Goal: Task Accomplishment & Management: Use online tool/utility

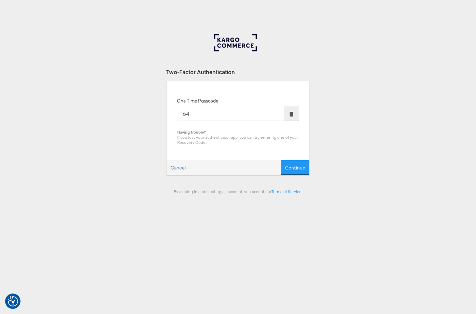
type input "6"
type input "174165"
click at [281, 160] on button "Continue" at bounding box center [295, 167] width 29 height 15
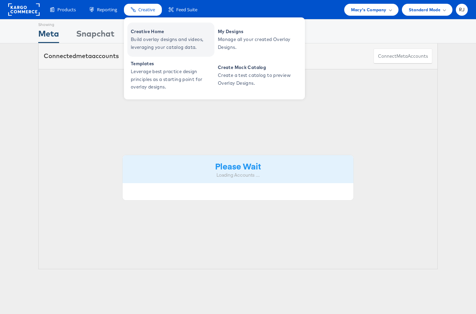
click at [152, 44] on span "Build overlay designs and videos, leveraging your catalog data." at bounding box center [172, 44] width 82 height 16
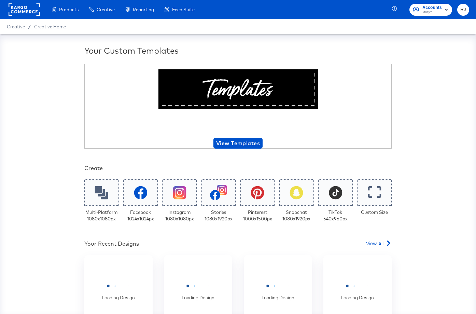
click at [24, 8] on rect at bounding box center [24, 9] width 31 height 12
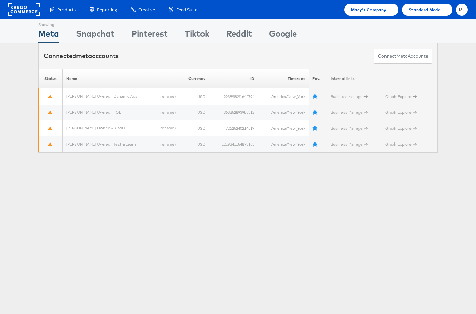
click at [389, 8] on div "Macy's Company" at bounding box center [371, 9] width 41 height 7
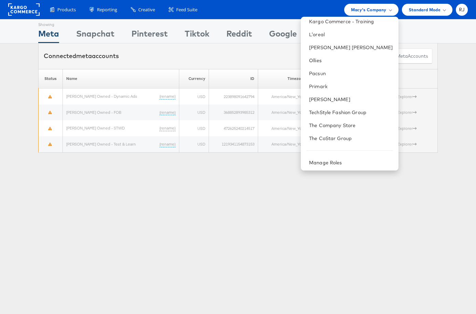
scroll to position [109, 0]
click at [362, 110] on link "TechStyle Fashion Group" at bounding box center [351, 111] width 84 height 7
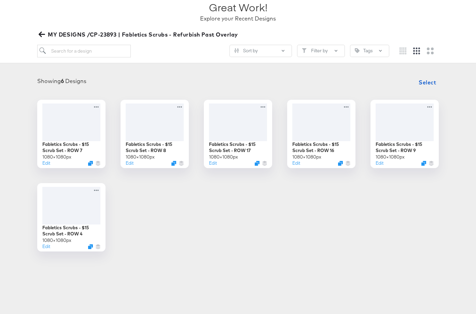
scroll to position [56, 0]
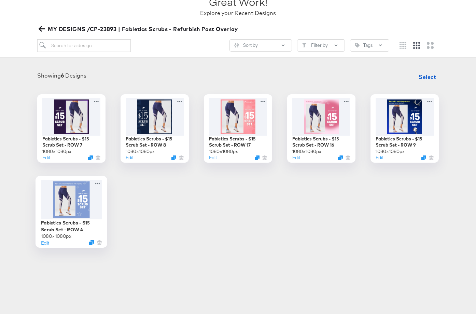
click at [52, 213] on div at bounding box center [71, 200] width 61 height 40
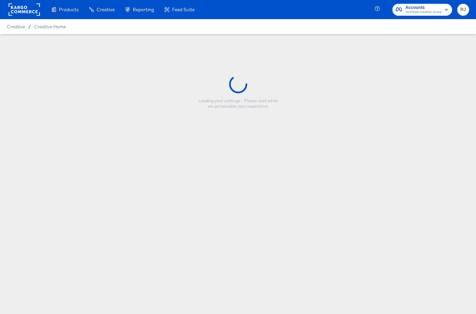
type input "Fabletics Scrubs - $15 Scrub Set - ROW 4"
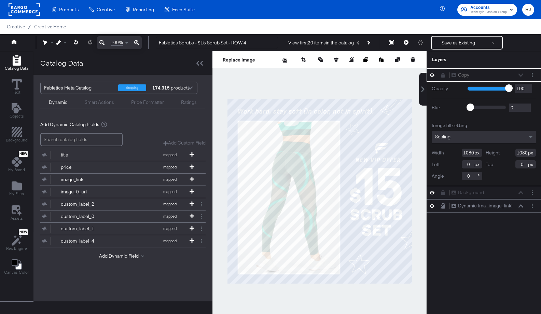
click at [431, 75] on icon at bounding box center [432, 75] width 5 height 6
click at [431, 75] on icon at bounding box center [432, 75] width 5 height 4
click at [476, 74] on div "Copy Copy" at bounding box center [488, 74] width 72 height 7
click at [441, 76] on div at bounding box center [446, 74] width 10 height 5
click at [443, 76] on icon at bounding box center [444, 75] width 4 height 5
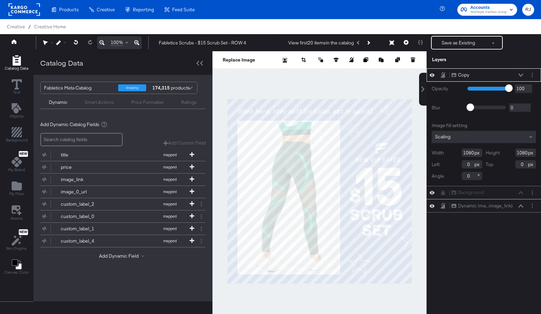
click at [476, 75] on icon at bounding box center [521, 74] width 5 height 3
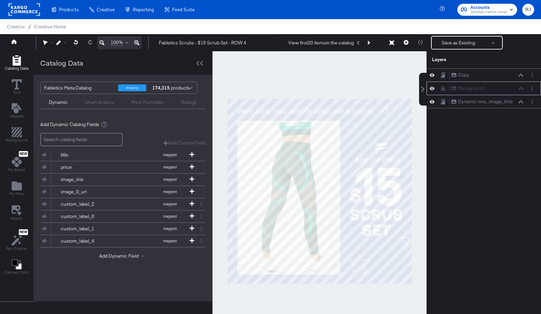
click at [444, 89] on icon at bounding box center [444, 88] width 4 height 5
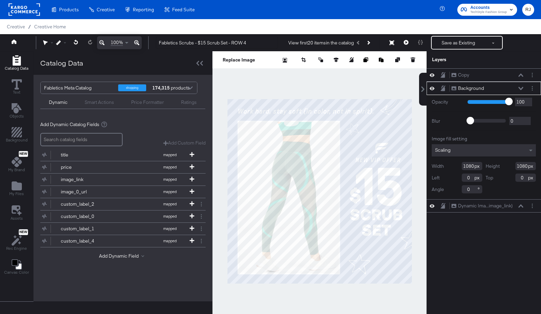
click at [476, 88] on icon at bounding box center [521, 88] width 5 height 3
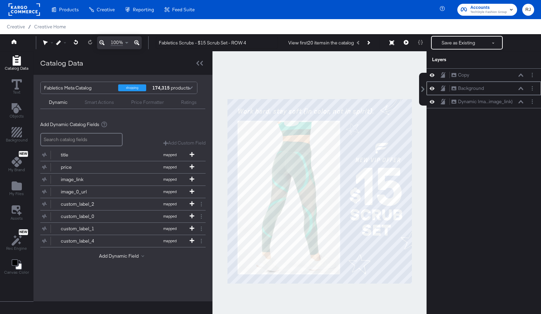
click at [476, 88] on icon at bounding box center [521, 88] width 5 height 3
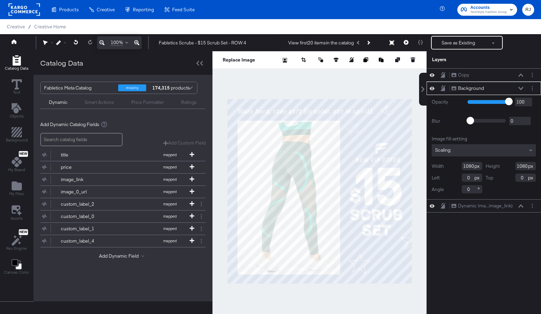
click at [476, 89] on icon at bounding box center [521, 88] width 5 height 3
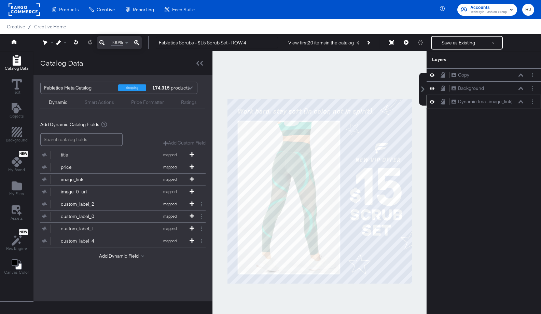
click at [476, 100] on icon at bounding box center [521, 101] width 5 height 3
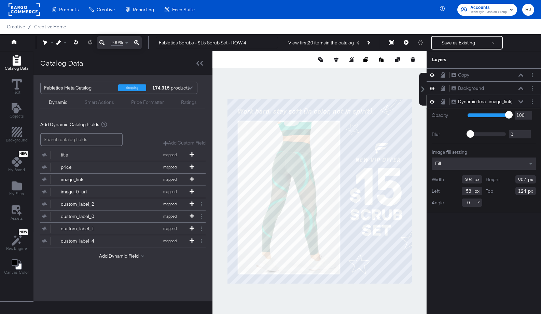
click at [476, 101] on icon at bounding box center [521, 101] width 5 height 3
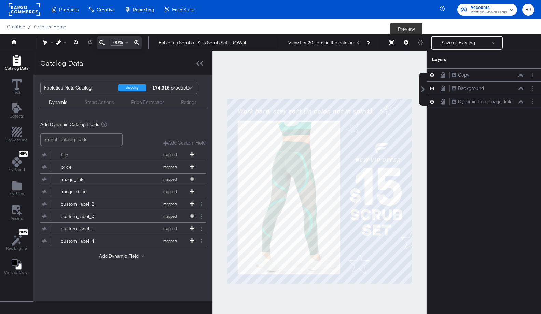
click at [406, 44] on icon at bounding box center [406, 42] width 5 height 5
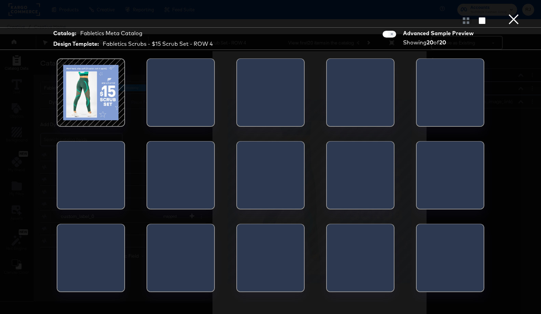
click at [101, 98] on div at bounding box center [91, 93] width 58 height 58
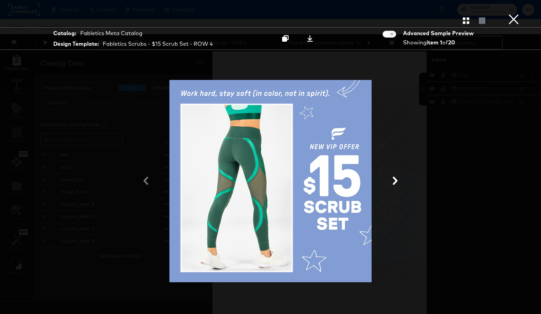
click at [395, 179] on icon at bounding box center [395, 181] width 5 height 8
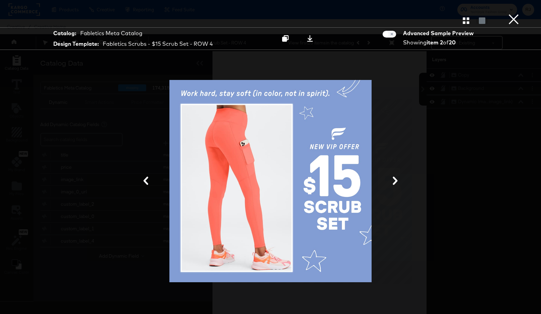
click at [476, 14] on button "×" at bounding box center [514, 7] width 14 height 14
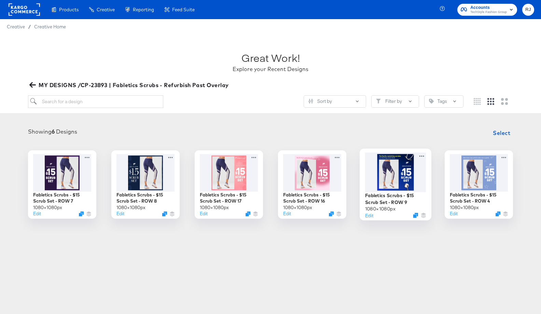
click at [387, 169] on div at bounding box center [395, 171] width 61 height 39
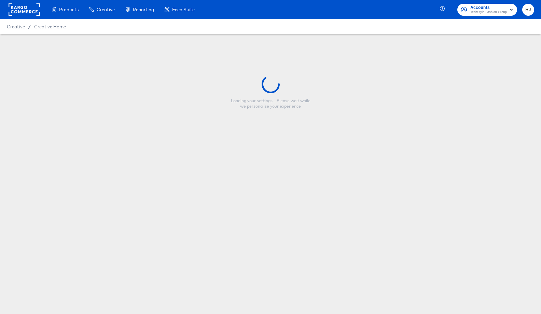
type input "Fabletics Scrubs - $15 Scrub Set - ROW 9"
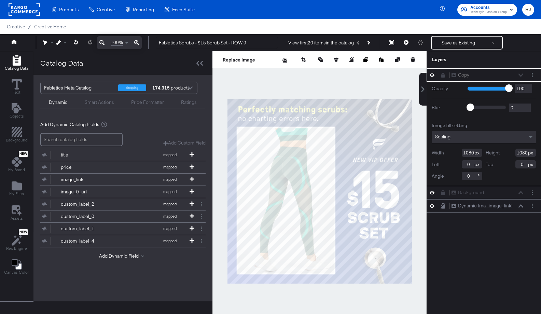
click at [433, 75] on icon at bounding box center [432, 75] width 5 height 6
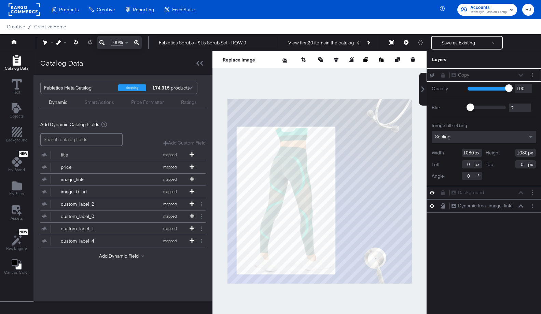
click at [433, 75] on icon at bounding box center [432, 75] width 5 height 4
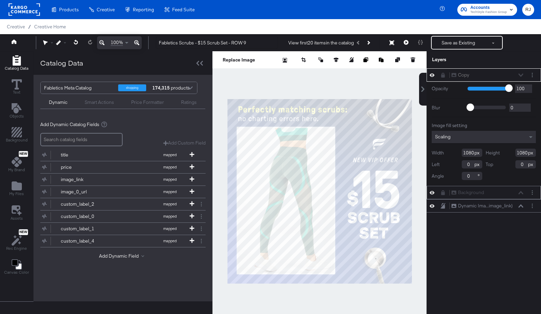
click at [433, 193] on icon at bounding box center [432, 193] width 5 height 6
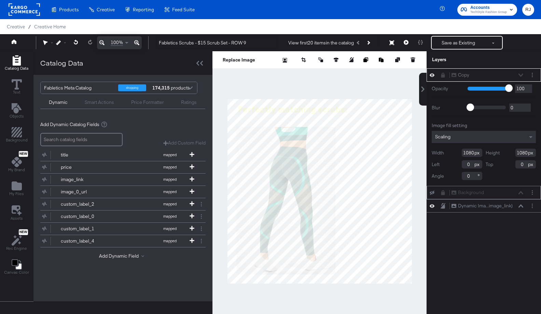
click at [433, 193] on icon at bounding box center [432, 193] width 5 height 4
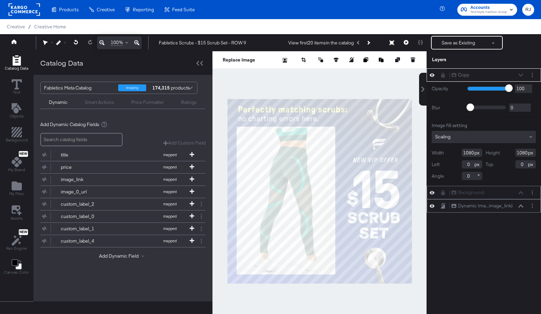
click at [476, 206] on icon at bounding box center [521, 205] width 5 height 3
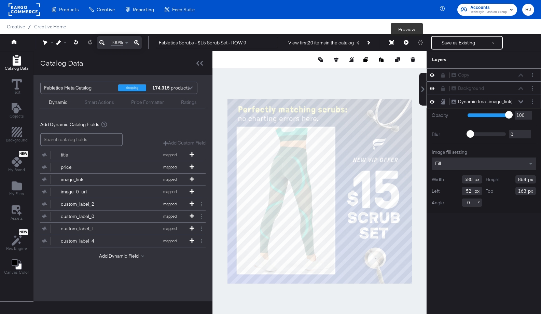
click at [408, 43] on icon at bounding box center [406, 42] width 5 height 5
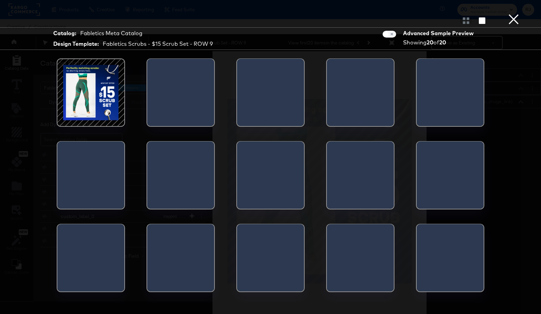
click at [97, 95] on div at bounding box center [91, 93] width 58 height 58
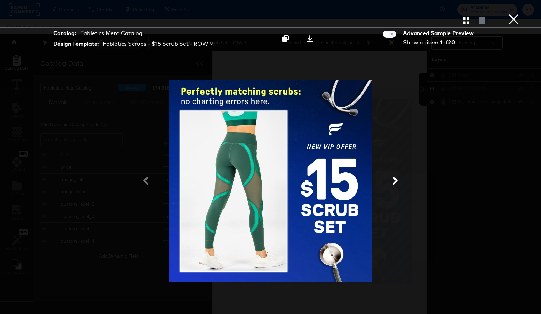
click at [396, 182] on icon at bounding box center [395, 181] width 5 height 8
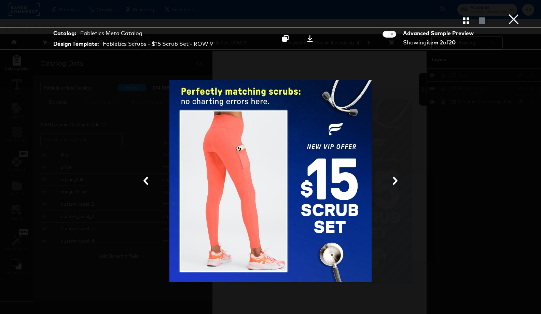
click at [396, 182] on icon at bounding box center [395, 181] width 5 height 8
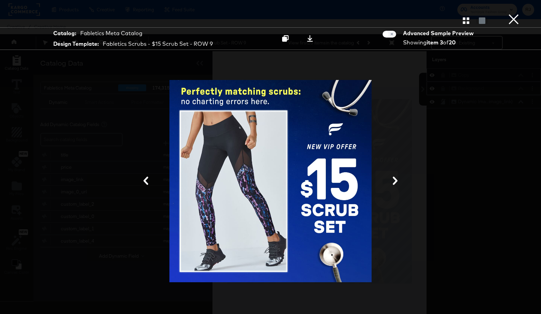
click at [396, 182] on icon at bounding box center [395, 181] width 5 height 8
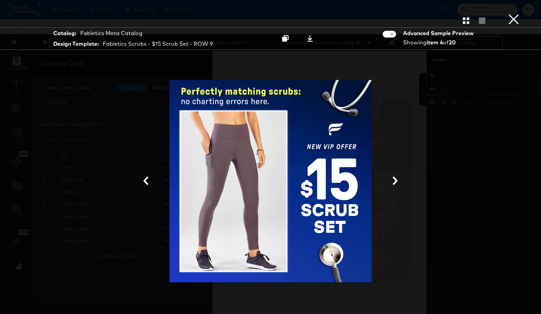
click at [396, 182] on icon at bounding box center [395, 181] width 5 height 8
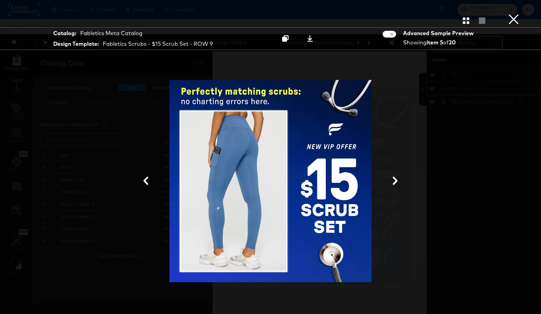
click at [476, 14] on button "×" at bounding box center [514, 7] width 14 height 14
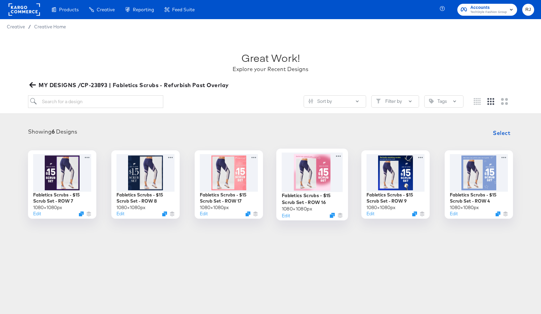
click at [312, 177] on div at bounding box center [312, 171] width 61 height 39
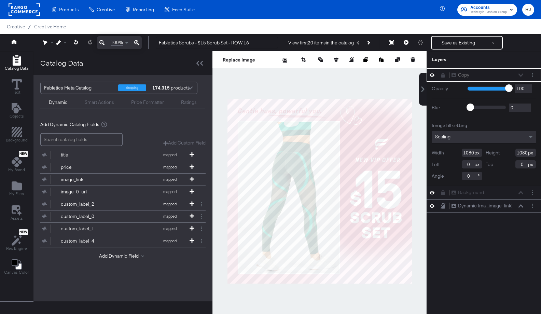
click at [433, 75] on icon at bounding box center [432, 75] width 5 height 6
click at [433, 75] on icon at bounding box center [432, 75] width 5 height 4
click at [476, 206] on icon at bounding box center [521, 205] width 5 height 3
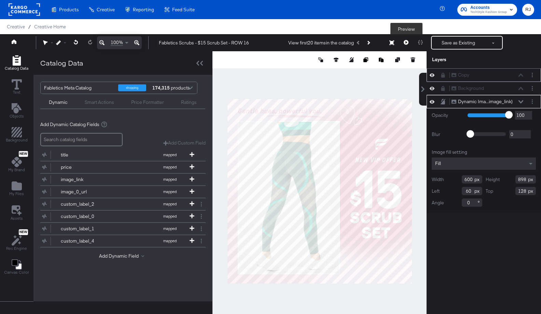
click at [407, 42] on icon at bounding box center [406, 42] width 5 height 5
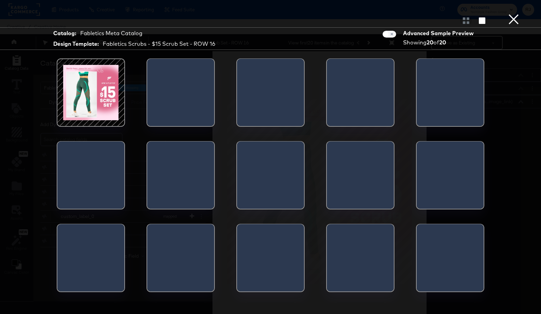
click at [107, 90] on div at bounding box center [91, 93] width 58 height 58
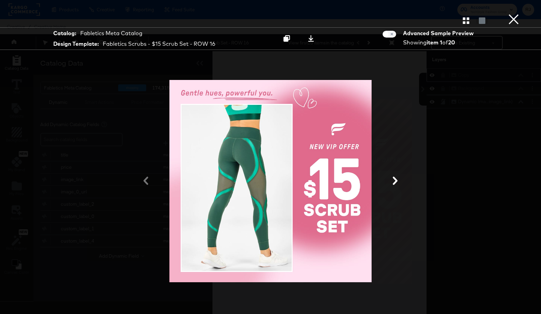
click at [400, 180] on button at bounding box center [396, 181] width 18 height 13
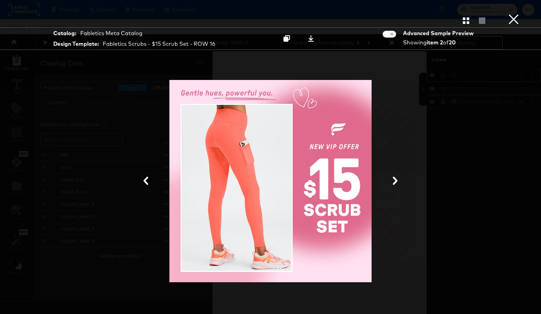
click at [400, 180] on button at bounding box center [396, 181] width 18 height 13
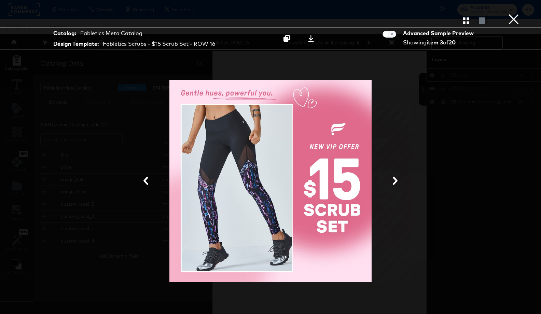
click at [476, 14] on button "×" at bounding box center [514, 7] width 14 height 14
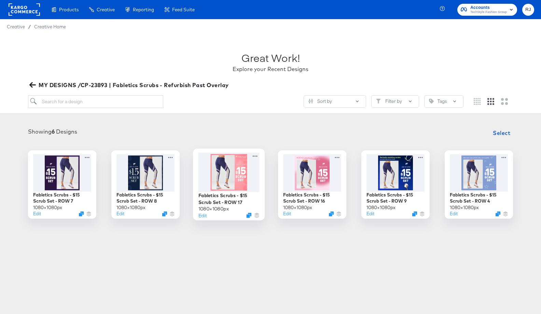
click at [236, 173] on div at bounding box center [229, 171] width 61 height 39
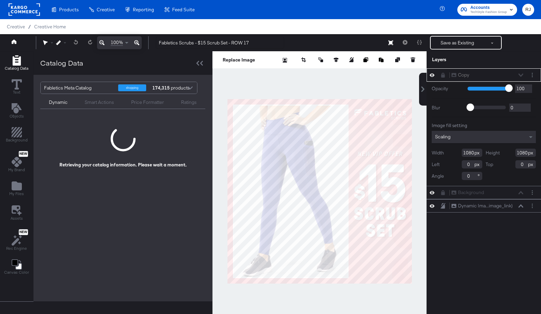
click at [443, 77] on icon at bounding box center [444, 75] width 4 height 5
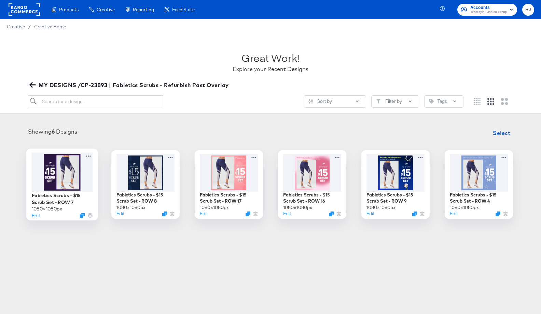
click at [56, 167] on div at bounding box center [62, 171] width 61 height 39
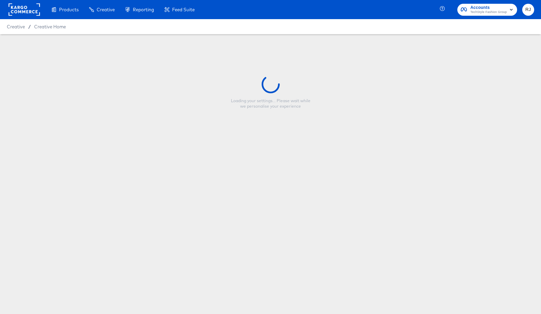
type input "Fabletics Scrubs - $15 Scrub Set - ROW 7"
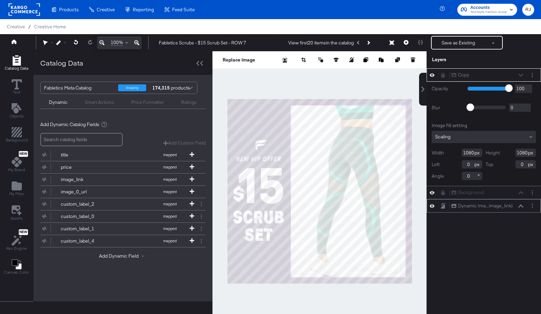
click at [523, 206] on icon at bounding box center [521, 205] width 5 height 3
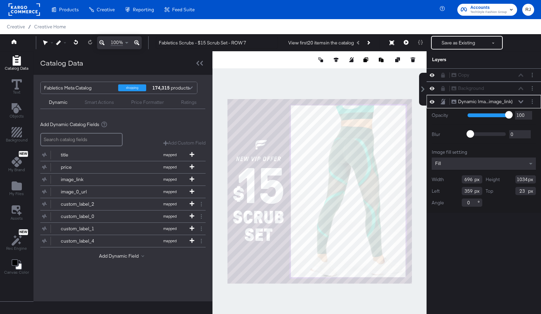
click at [522, 102] on icon at bounding box center [521, 101] width 5 height 3
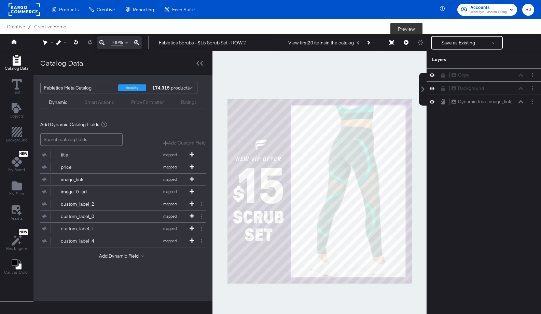
click at [407, 43] on icon at bounding box center [406, 42] width 5 height 5
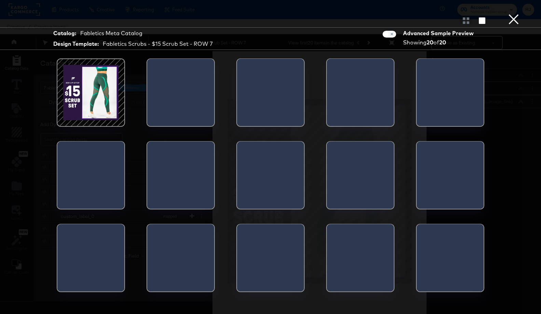
click at [110, 86] on div at bounding box center [91, 93] width 58 height 58
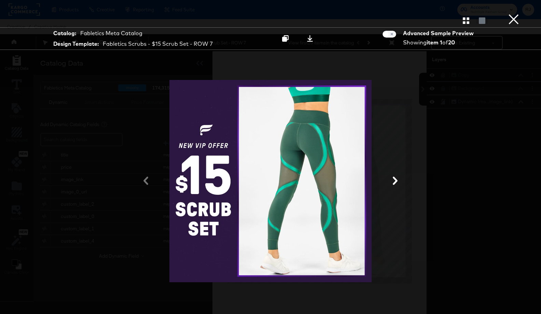
click at [396, 182] on icon at bounding box center [395, 181] width 8 height 8
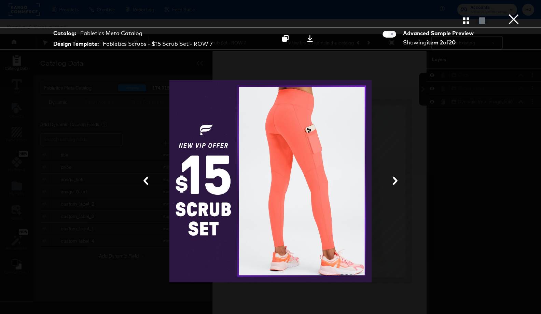
click at [396, 182] on icon at bounding box center [395, 181] width 8 height 8
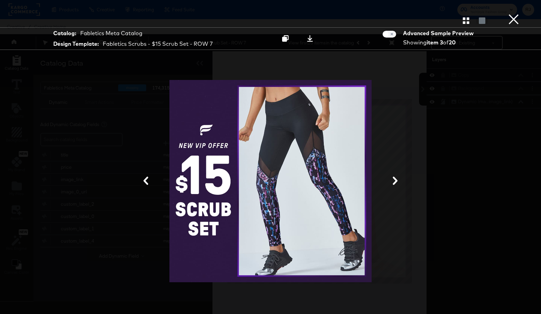
click at [396, 182] on icon at bounding box center [395, 181] width 8 height 8
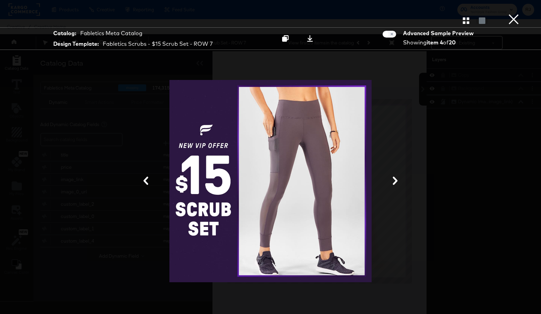
click at [396, 182] on icon at bounding box center [395, 181] width 8 height 8
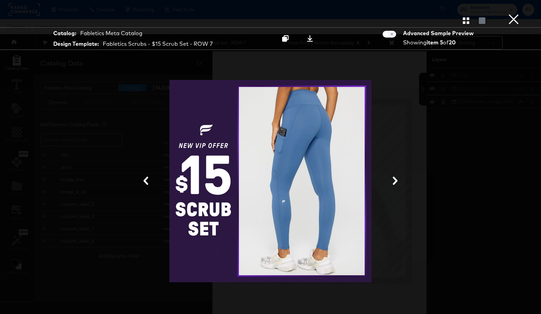
click at [396, 182] on icon at bounding box center [395, 181] width 8 height 8
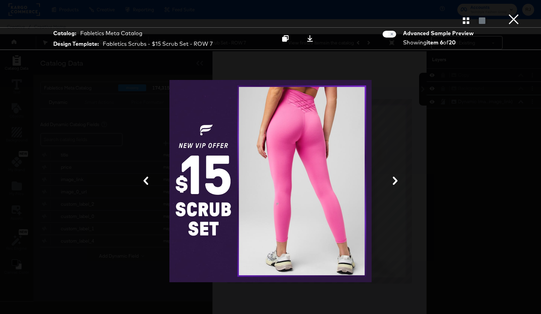
click at [396, 182] on icon at bounding box center [395, 181] width 8 height 8
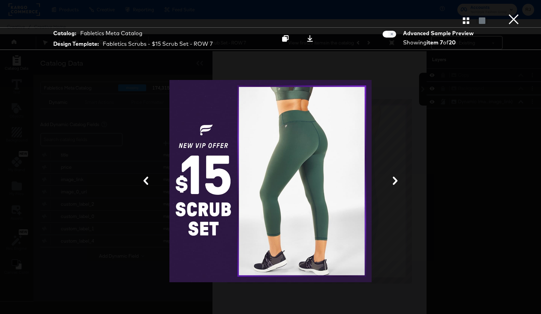
click at [513, 14] on button "×" at bounding box center [514, 7] width 14 height 14
